Goal: Transaction & Acquisition: Purchase product/service

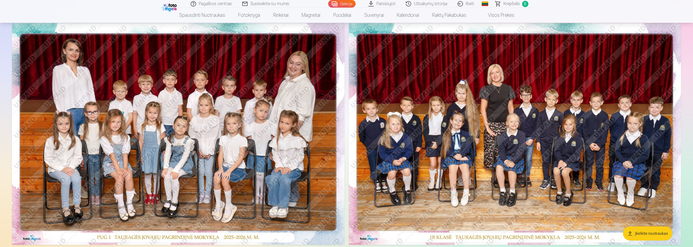
scroll to position [27, 0]
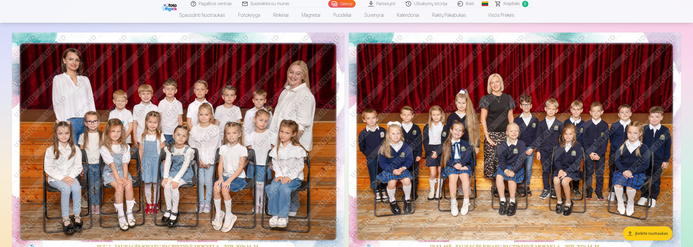
click at [277, 122] on img at bounding box center [178, 144] width 332 height 222
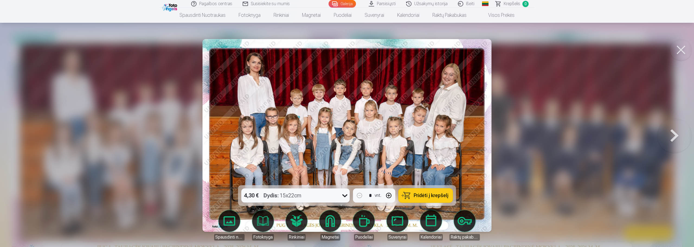
click at [344, 195] on icon at bounding box center [344, 195] width 5 height 3
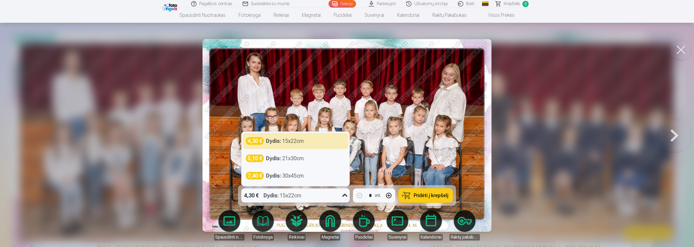
click at [345, 195] on icon at bounding box center [345, 195] width 9 height 9
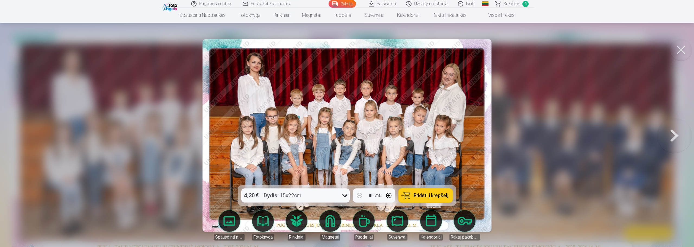
click at [416, 194] on span "Pridėti į krepšelį" at bounding box center [431, 195] width 35 height 5
click at [672, 136] on button at bounding box center [674, 135] width 35 height 89
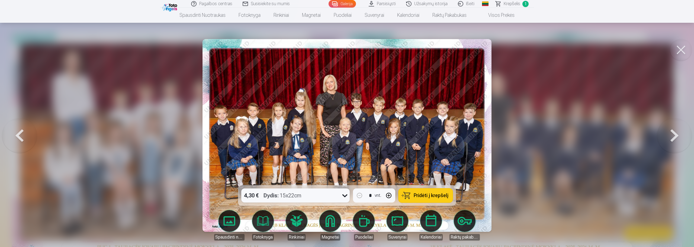
click at [432, 197] on span "Pridėti į krepšelį" at bounding box center [431, 195] width 35 height 5
click at [677, 136] on button at bounding box center [674, 135] width 35 height 89
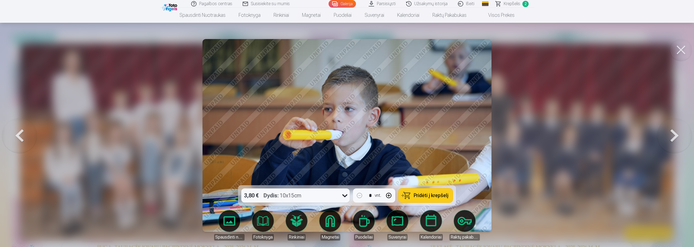
click at [676, 137] on button at bounding box center [674, 135] width 35 height 89
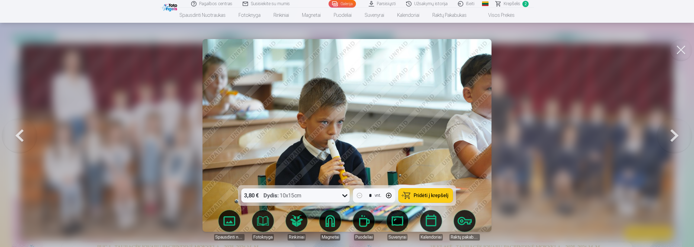
click at [676, 139] on button at bounding box center [674, 135] width 35 height 89
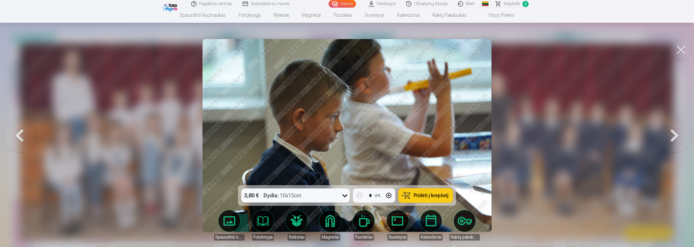
click at [676, 139] on button at bounding box center [674, 135] width 35 height 89
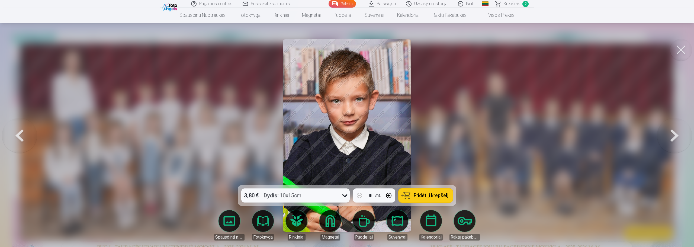
click at [426, 194] on span "Pridėti į krepšelį" at bounding box center [431, 195] width 35 height 5
click at [673, 134] on button at bounding box center [674, 135] width 35 height 89
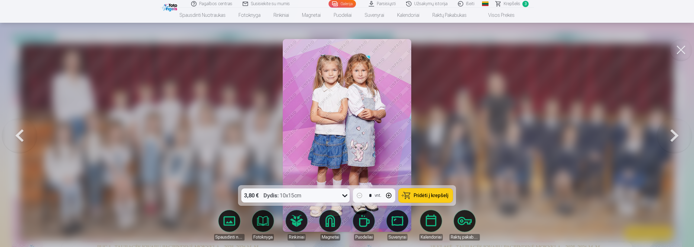
click at [673, 134] on button at bounding box center [674, 135] width 35 height 89
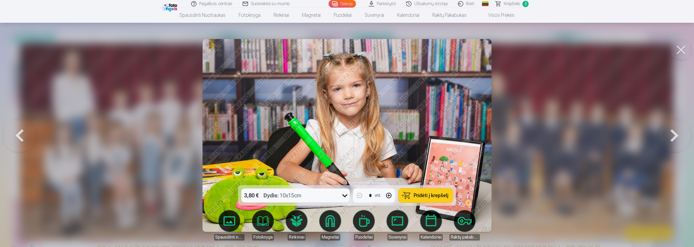
click at [673, 134] on button at bounding box center [674, 135] width 35 height 89
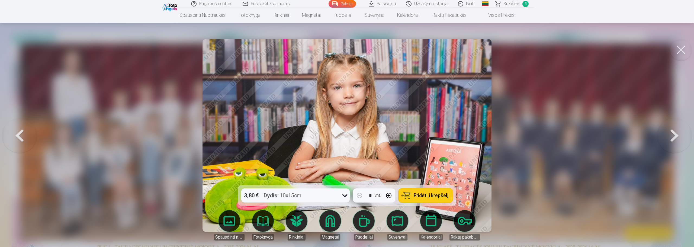
click at [673, 134] on button at bounding box center [674, 135] width 35 height 89
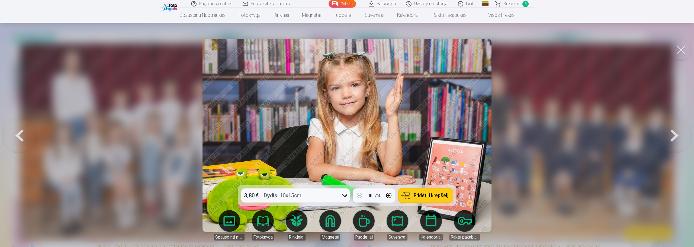
click at [673, 134] on button at bounding box center [674, 135] width 35 height 89
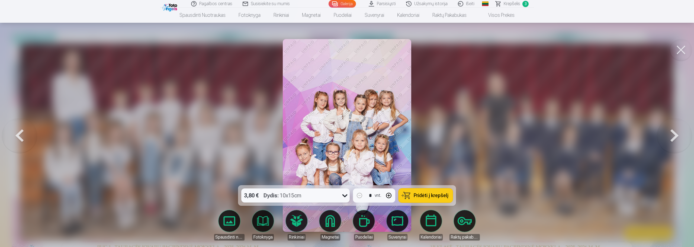
click at [674, 131] on button at bounding box center [674, 135] width 35 height 89
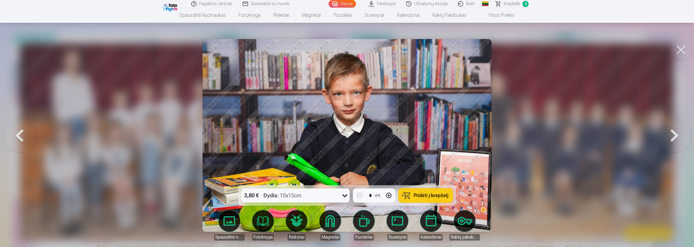
click at [674, 131] on button at bounding box center [674, 135] width 35 height 89
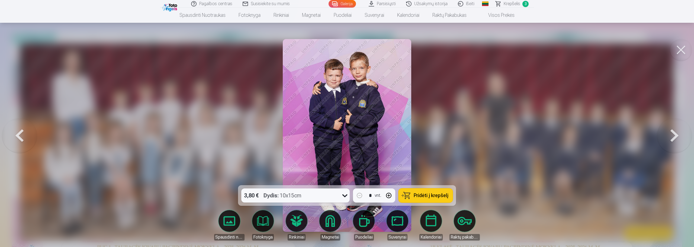
click at [678, 136] on button at bounding box center [674, 135] width 35 height 89
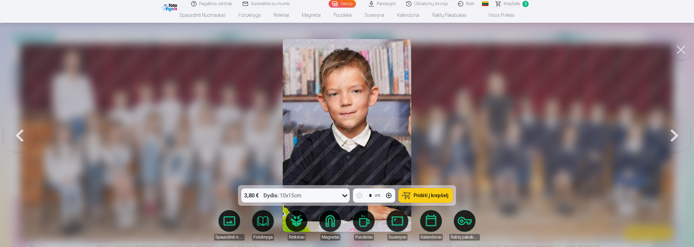
click at [681, 135] on button at bounding box center [674, 135] width 35 height 89
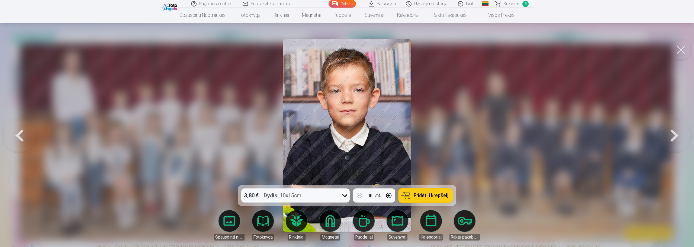
click at [681, 135] on button at bounding box center [674, 135] width 35 height 89
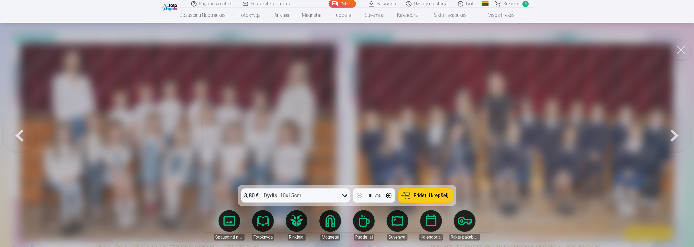
click at [681, 135] on button at bounding box center [674, 135] width 35 height 89
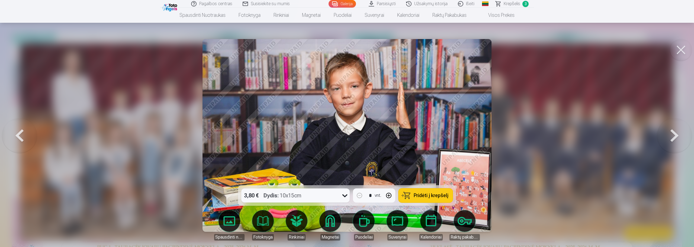
click at [681, 135] on button at bounding box center [674, 135] width 35 height 89
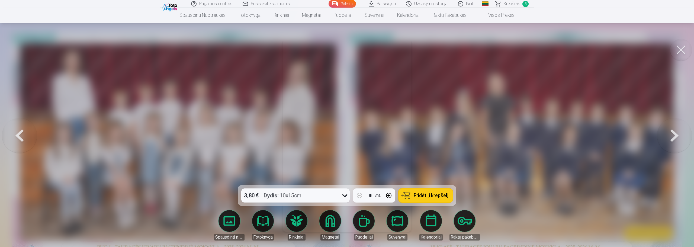
click at [681, 135] on button at bounding box center [674, 135] width 35 height 89
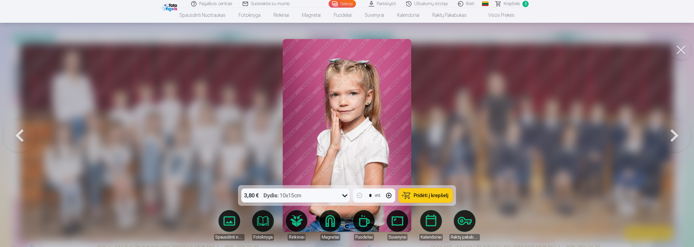
click at [681, 135] on button at bounding box center [674, 135] width 35 height 89
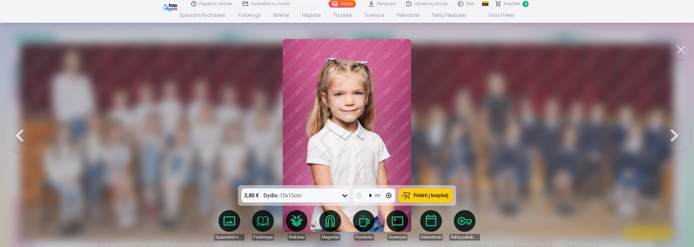
click at [27, 135] on button at bounding box center [19, 135] width 35 height 89
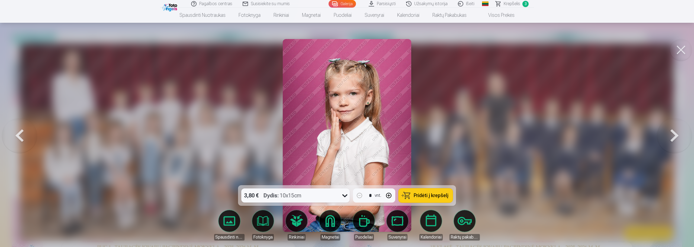
click at [27, 135] on button at bounding box center [19, 135] width 35 height 89
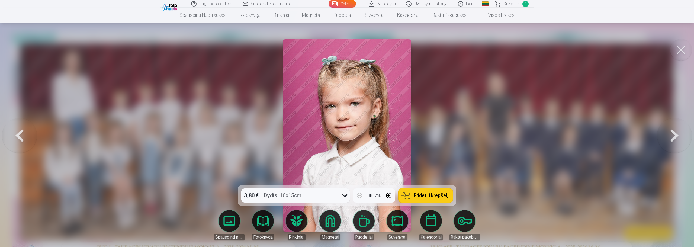
click at [419, 195] on span "Pridėti į krepšelį" at bounding box center [431, 195] width 35 height 5
click at [677, 132] on button at bounding box center [674, 135] width 35 height 89
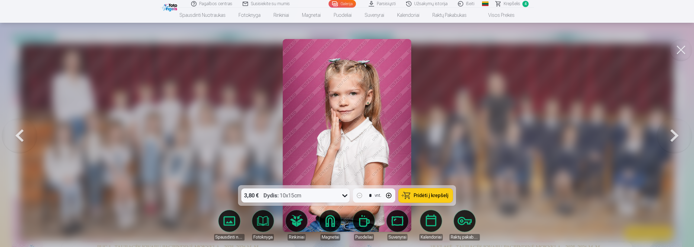
click at [676, 133] on button at bounding box center [674, 135] width 35 height 89
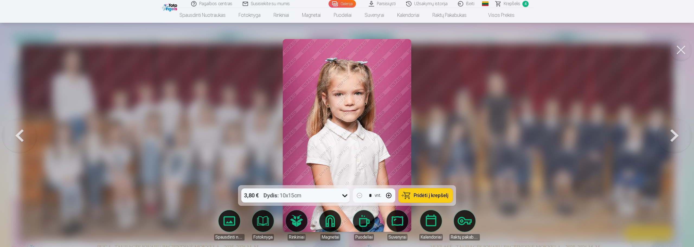
click at [676, 133] on button at bounding box center [674, 135] width 35 height 89
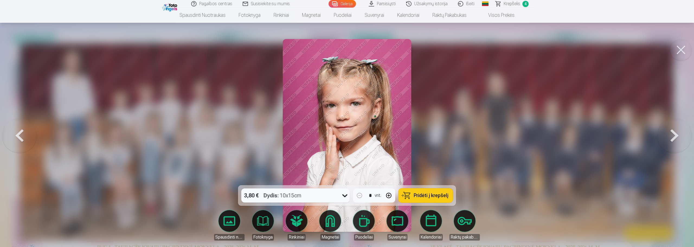
click at [676, 133] on button at bounding box center [674, 135] width 35 height 89
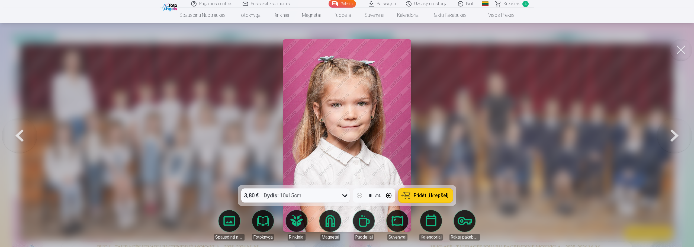
click at [676, 133] on button at bounding box center [674, 135] width 35 height 89
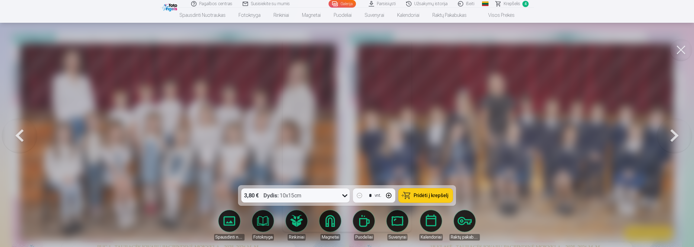
click at [676, 132] on button at bounding box center [674, 135] width 35 height 89
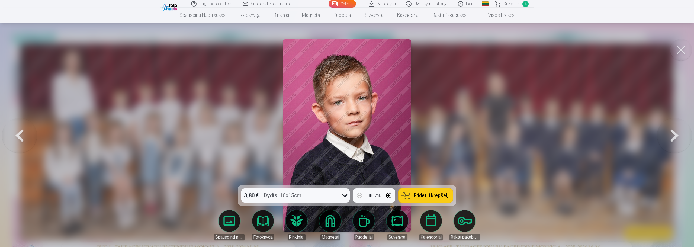
click at [676, 132] on button at bounding box center [674, 135] width 35 height 89
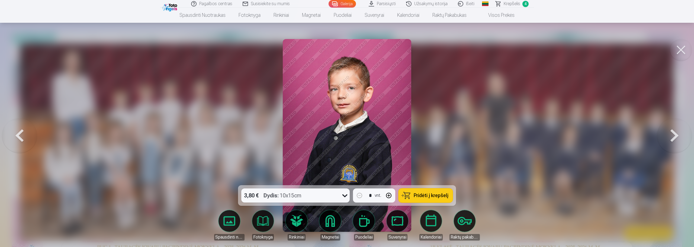
click at [676, 132] on button at bounding box center [674, 135] width 35 height 89
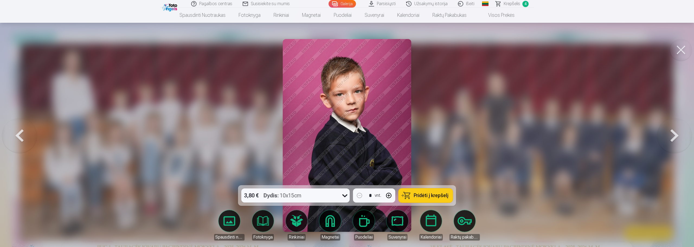
click at [676, 132] on button at bounding box center [674, 135] width 35 height 89
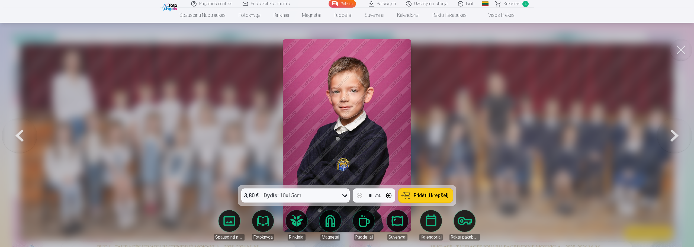
click at [676, 132] on button at bounding box center [674, 135] width 35 height 89
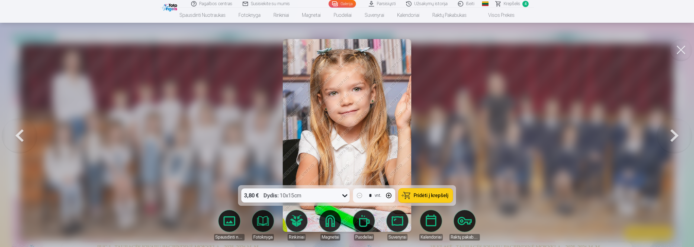
click at [676, 132] on button at bounding box center [674, 135] width 35 height 89
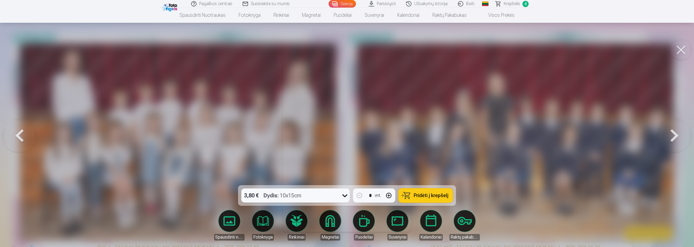
click at [676, 132] on button at bounding box center [674, 135] width 35 height 89
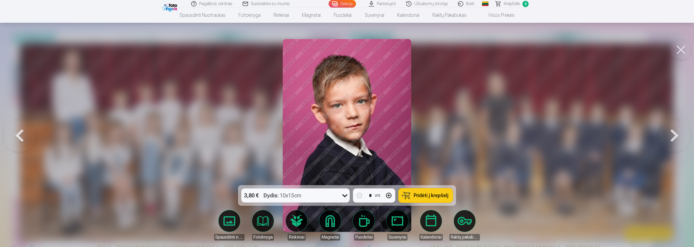
click at [676, 132] on button at bounding box center [674, 135] width 35 height 89
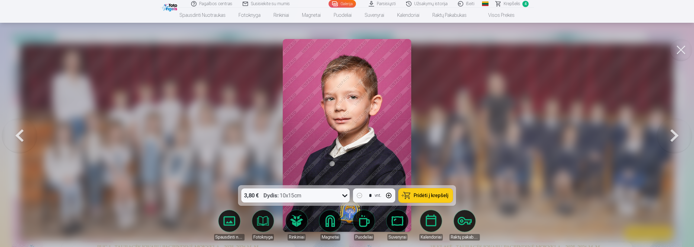
click at [676, 132] on button at bounding box center [674, 135] width 35 height 89
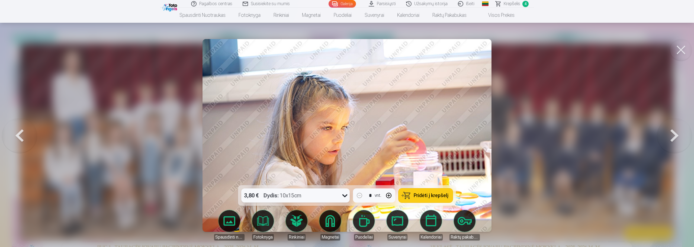
click at [676, 132] on button at bounding box center [674, 135] width 35 height 89
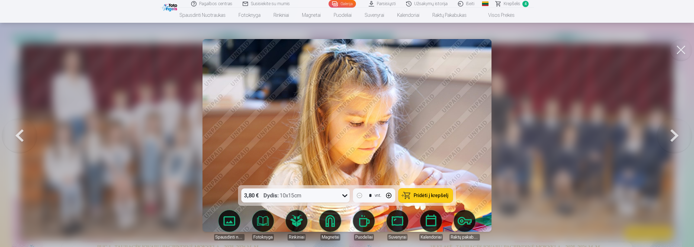
click at [676, 132] on button at bounding box center [674, 135] width 35 height 89
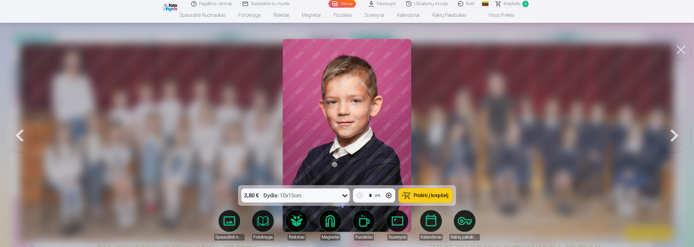
click at [676, 132] on button at bounding box center [674, 135] width 35 height 89
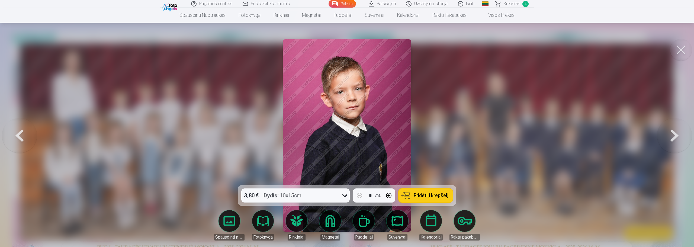
click at [676, 132] on button at bounding box center [674, 135] width 35 height 89
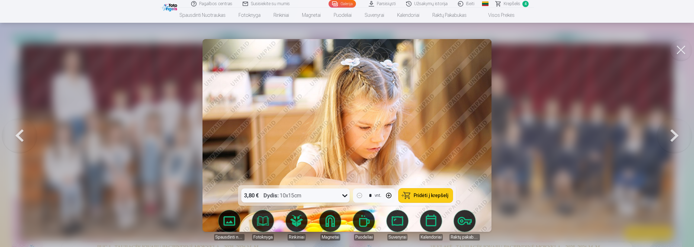
click at [676, 132] on button at bounding box center [674, 135] width 35 height 89
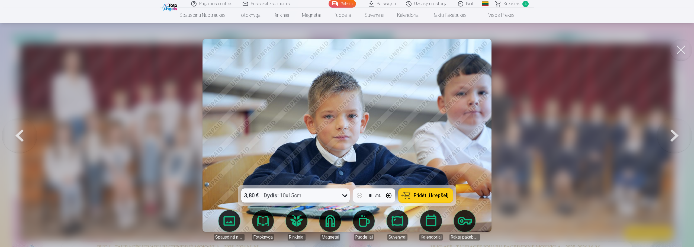
click at [676, 132] on button at bounding box center [674, 135] width 35 height 89
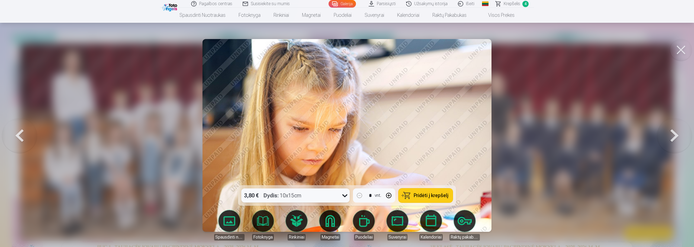
click at [676, 132] on button at bounding box center [674, 135] width 35 height 89
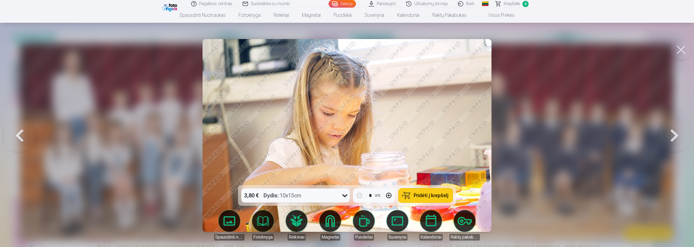
click at [676, 132] on button at bounding box center [674, 135] width 35 height 89
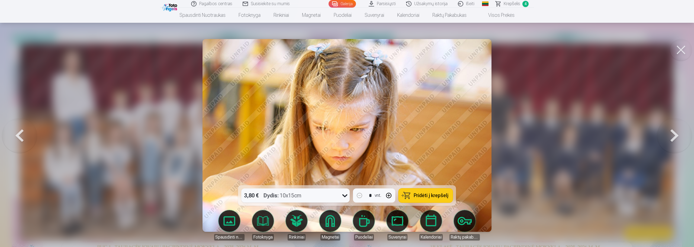
click at [676, 132] on button at bounding box center [674, 135] width 35 height 89
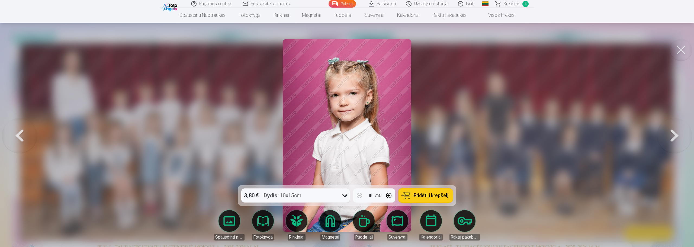
click at [676, 132] on button at bounding box center [674, 135] width 35 height 89
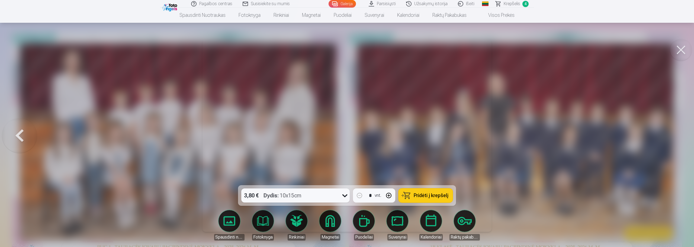
click at [676, 132] on div at bounding box center [347, 123] width 694 height 247
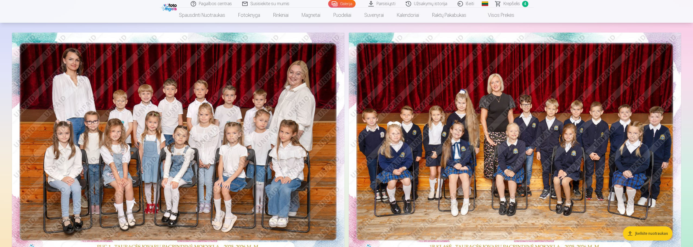
click at [513, 4] on span "Krepšelis" at bounding box center [511, 4] width 17 height 7
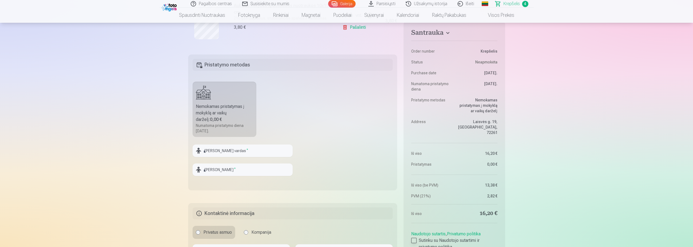
scroll to position [352, 0]
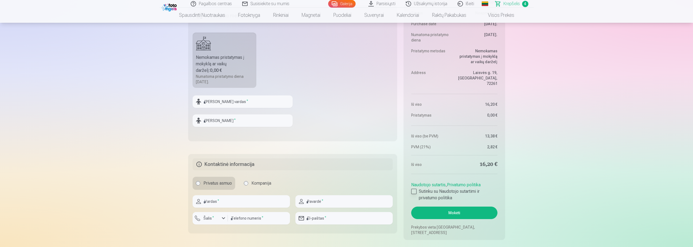
click at [413, 190] on div at bounding box center [413, 191] width 5 height 5
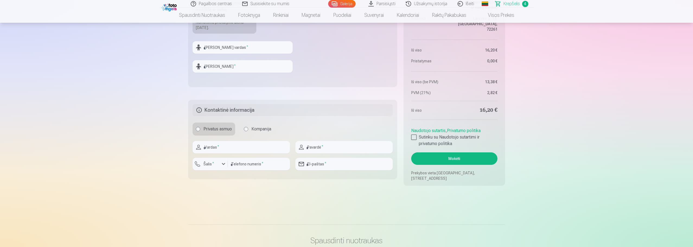
scroll to position [488, 0]
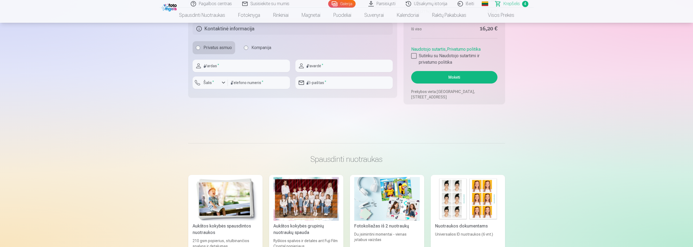
click at [448, 76] on button "Mokėti" at bounding box center [454, 77] width 86 height 12
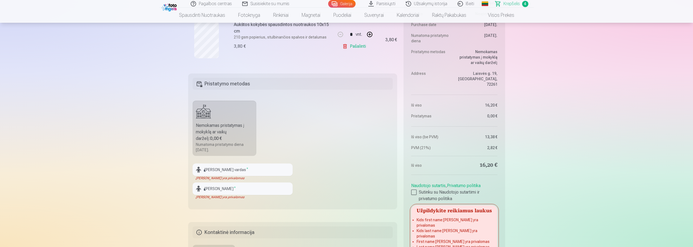
scroll to position [271, 0]
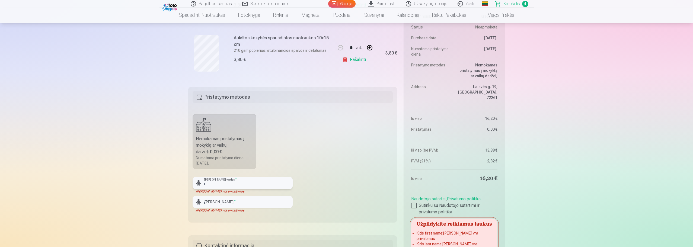
click at [212, 188] on input "text" at bounding box center [243, 183] width 100 height 12
type input "**********"
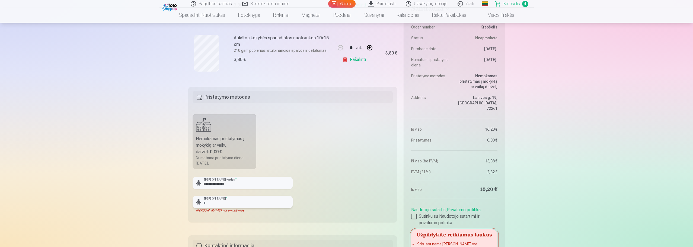
click at [233, 200] on input "text" at bounding box center [243, 202] width 100 height 12
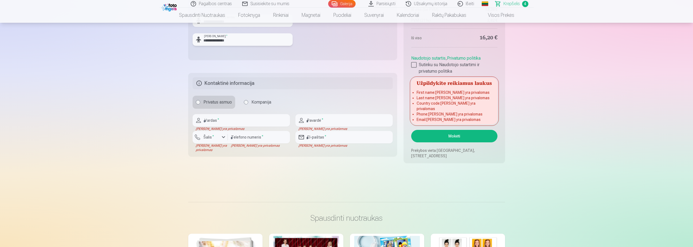
scroll to position [434, 0]
type input "**********"
click at [238, 123] on input "text" at bounding box center [241, 120] width 97 height 12
type input "*******"
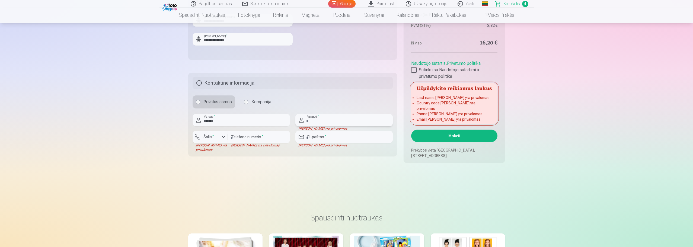
click at [318, 120] on input "text" at bounding box center [343, 120] width 97 height 12
type input "**********"
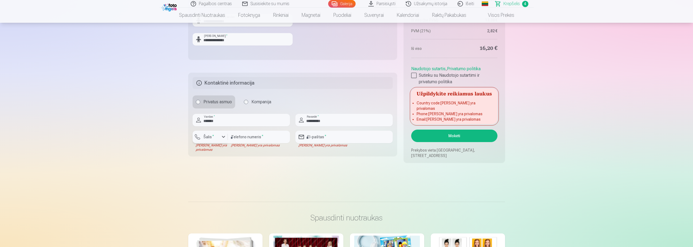
click at [216, 135] on div "button" at bounding box center [211, 137] width 16 height 5
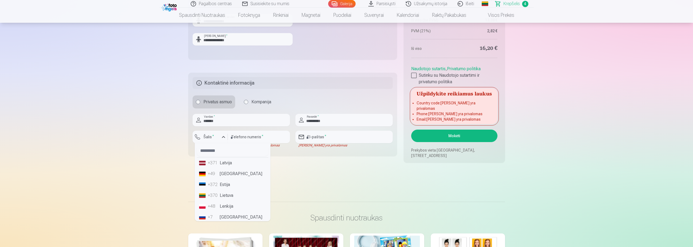
drag, startPoint x: 224, startPoint y: 195, endPoint x: 237, endPoint y: 179, distance: 21.0
click at [224, 194] on li "+370 Lietuva" at bounding box center [232, 195] width 71 height 11
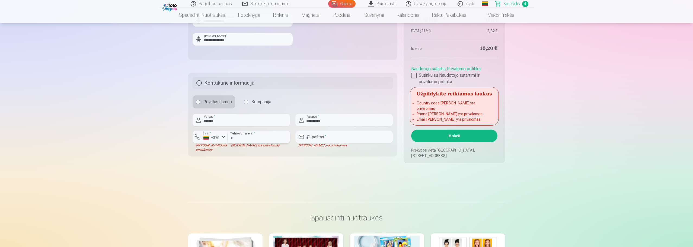
click at [250, 137] on input "number" at bounding box center [259, 137] width 62 height 12
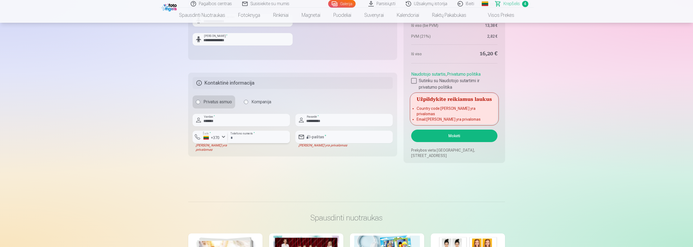
type input "********"
click at [331, 139] on input "email" at bounding box center [343, 137] width 97 height 12
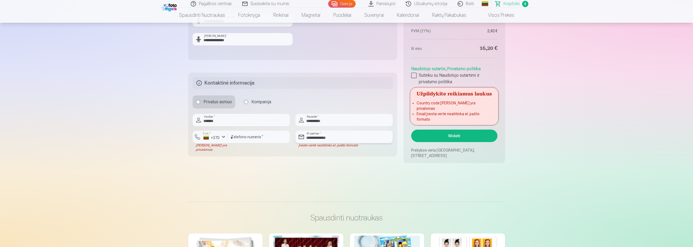
type input "**********"
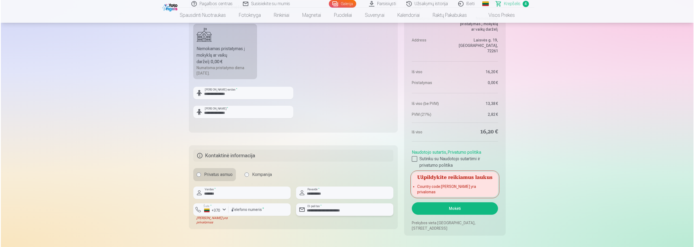
scroll to position [380, 0]
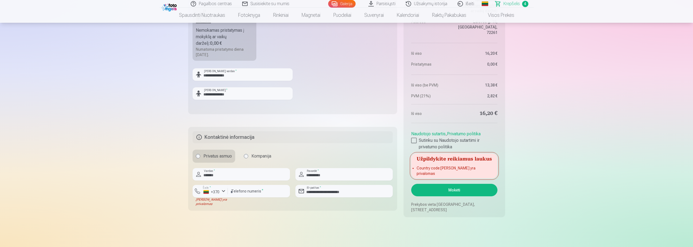
click at [454, 189] on button "Mokėti" at bounding box center [454, 190] width 86 height 12
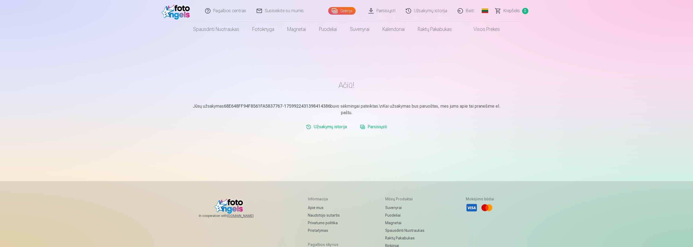
click at [511, 9] on span "Krepšelis" at bounding box center [511, 11] width 17 height 7
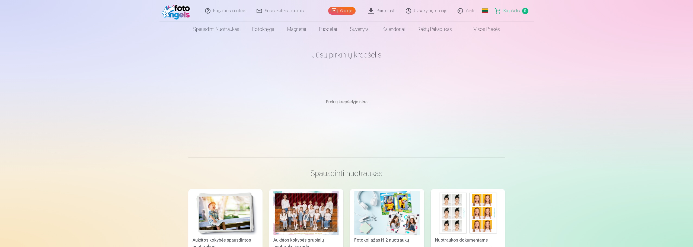
click at [418, 8] on link "Užsakymų istorija" at bounding box center [427, 11] width 52 height 22
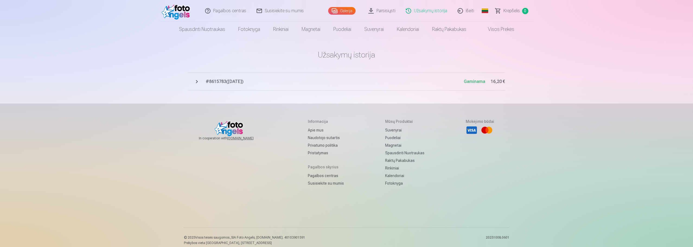
click at [475, 82] on span "Gaminama" at bounding box center [474, 81] width 21 height 5
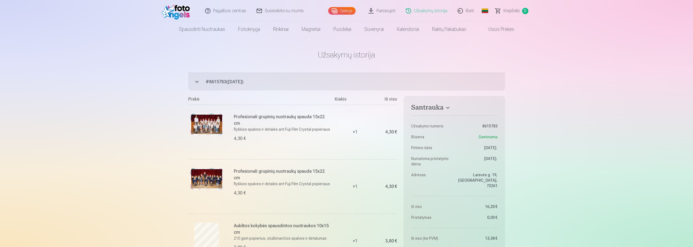
click at [177, 11] on img at bounding box center [177, 10] width 31 height 17
